Goal: Check status

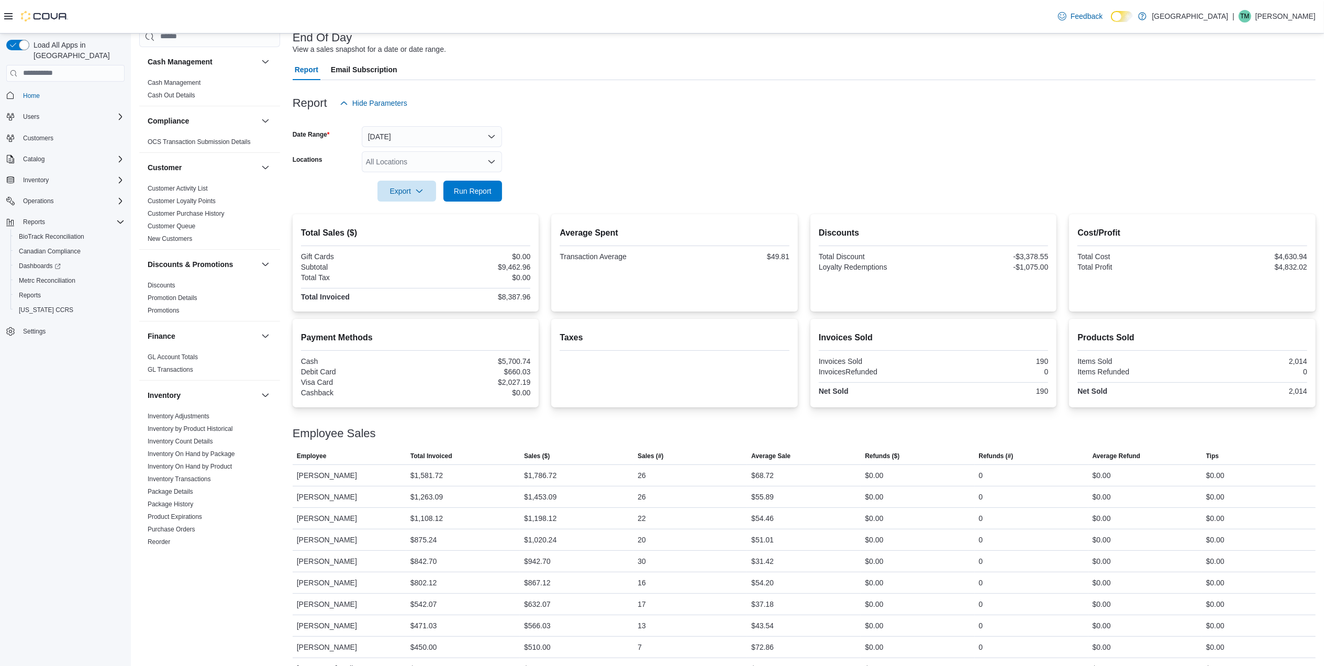
scroll to position [489, 0]
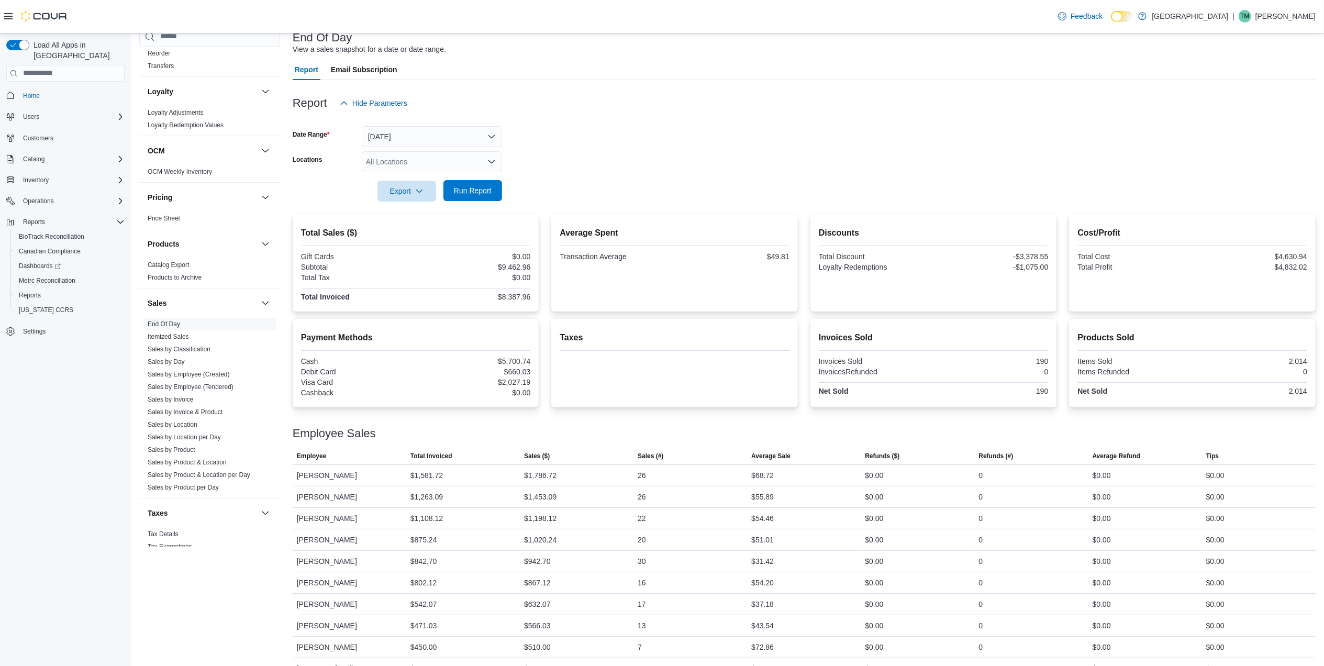
click at [495, 185] on span "Run Report" at bounding box center [473, 190] width 46 height 21
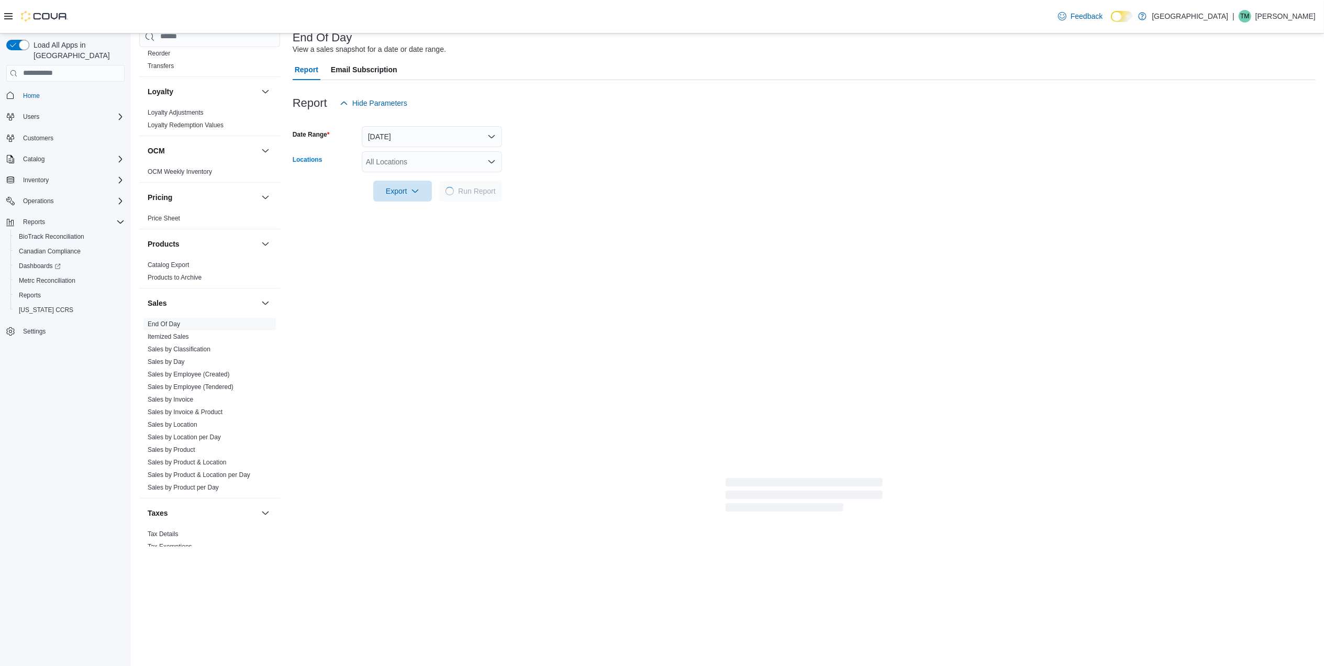
click at [467, 162] on div "All Locations" at bounding box center [432, 161] width 140 height 21
click at [468, 241] on div "[PERSON_NAME] - [STREET_ADDRESS]" at bounding box center [432, 240] width 128 height 10
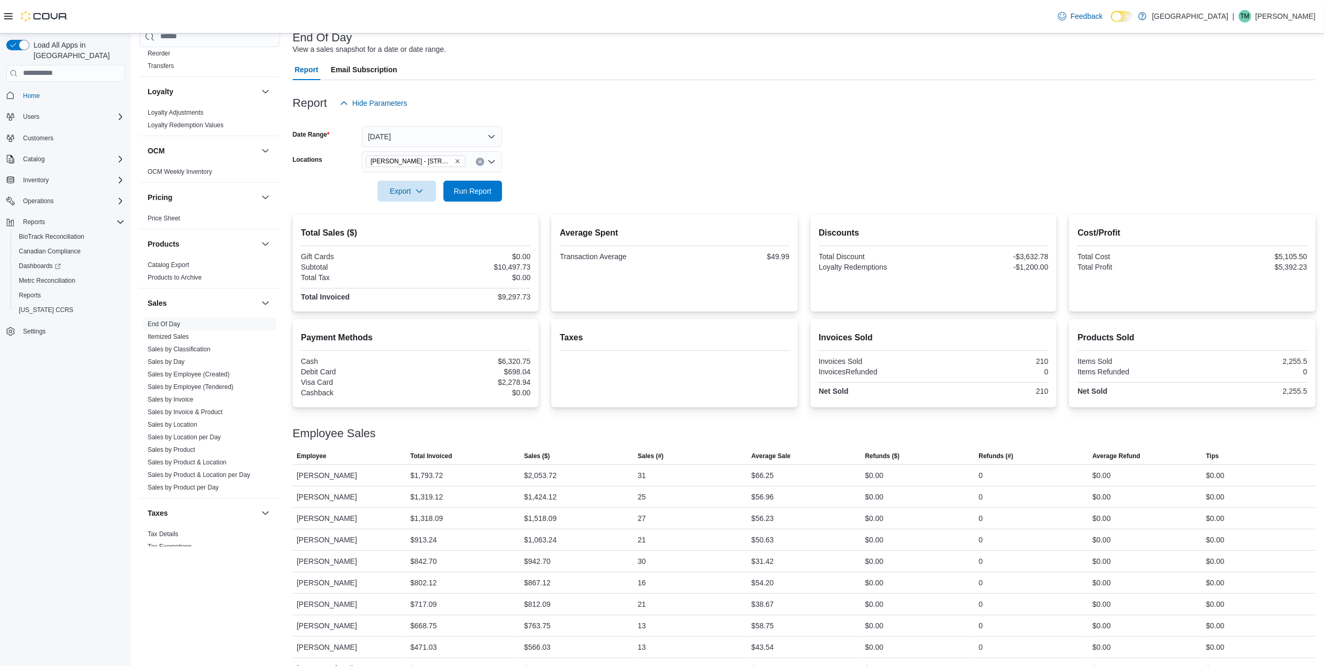
click at [585, 238] on h2 "Average Spent" at bounding box center [675, 233] width 230 height 13
click at [486, 202] on div at bounding box center [804, 208] width 1023 height 13
click at [486, 197] on span "Run Report" at bounding box center [473, 190] width 46 height 21
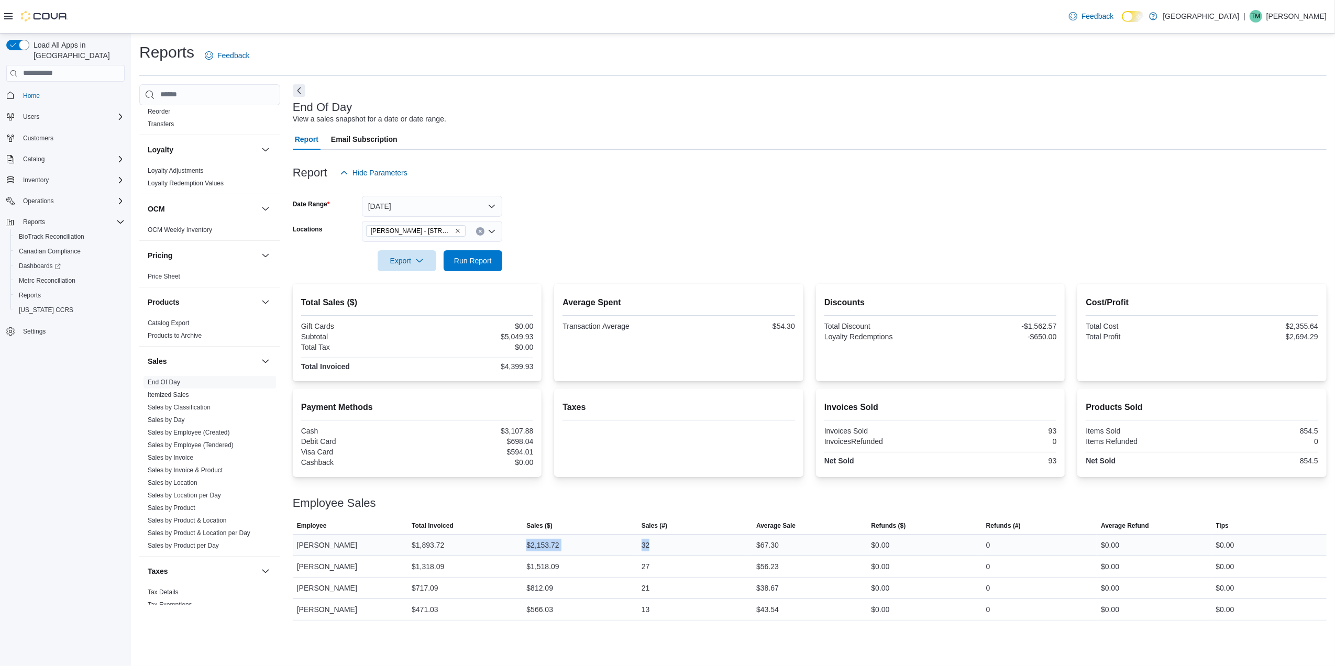
drag, startPoint x: 664, startPoint y: 547, endPoint x: 497, endPoint y: 539, distance: 167.2
click at [497, 539] on tr "Employee [PERSON_NAME] Total Invoiced $1,893.72 Sales ($) $2,153.72 Sales (#) 3…" at bounding box center [810, 544] width 1034 height 21
drag, startPoint x: 497, startPoint y: 539, endPoint x: 692, endPoint y: 505, distance: 198.3
click at [692, 505] on div "Employee Sales" at bounding box center [810, 503] width 1034 height 13
